Goal: Task Accomplishment & Management: Use online tool/utility

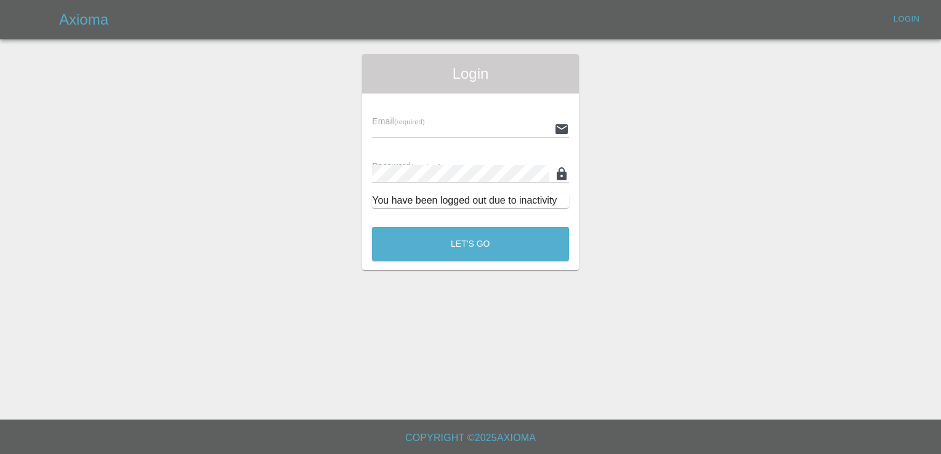
type input "[EMAIL_ADDRESS][DOMAIN_NAME]"
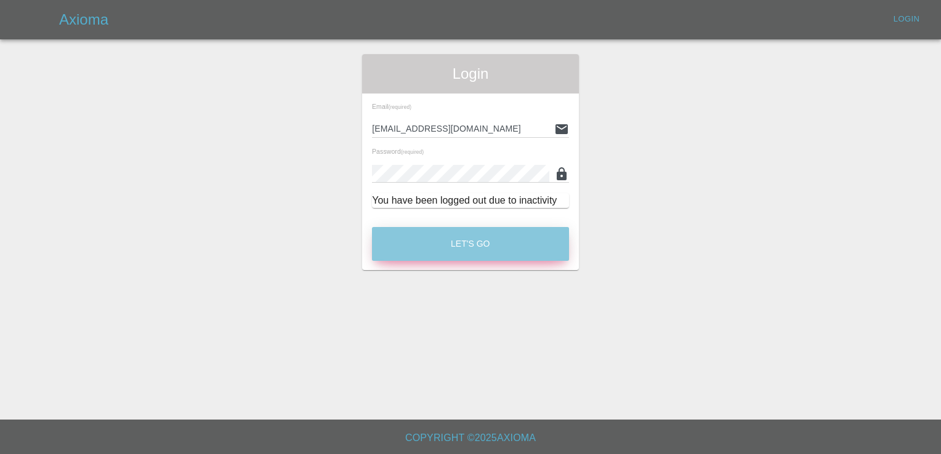
click at [451, 245] on button "Let's Go" at bounding box center [470, 244] width 197 height 34
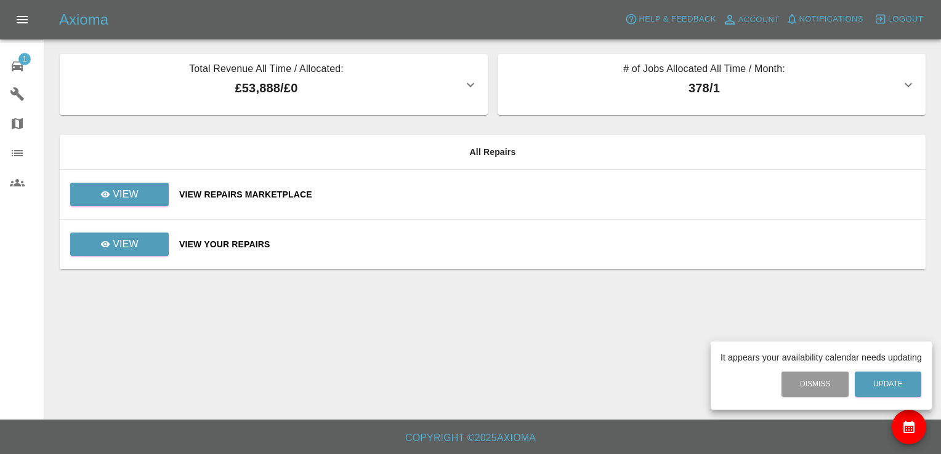
click at [124, 195] on div at bounding box center [470, 227] width 941 height 454
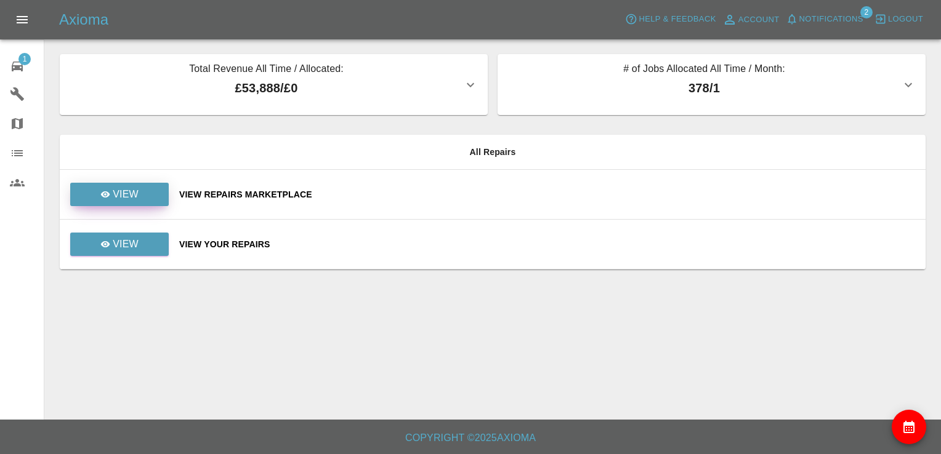
click at [134, 195] on p "View" at bounding box center [126, 194] width 26 height 15
